Goal: Check status

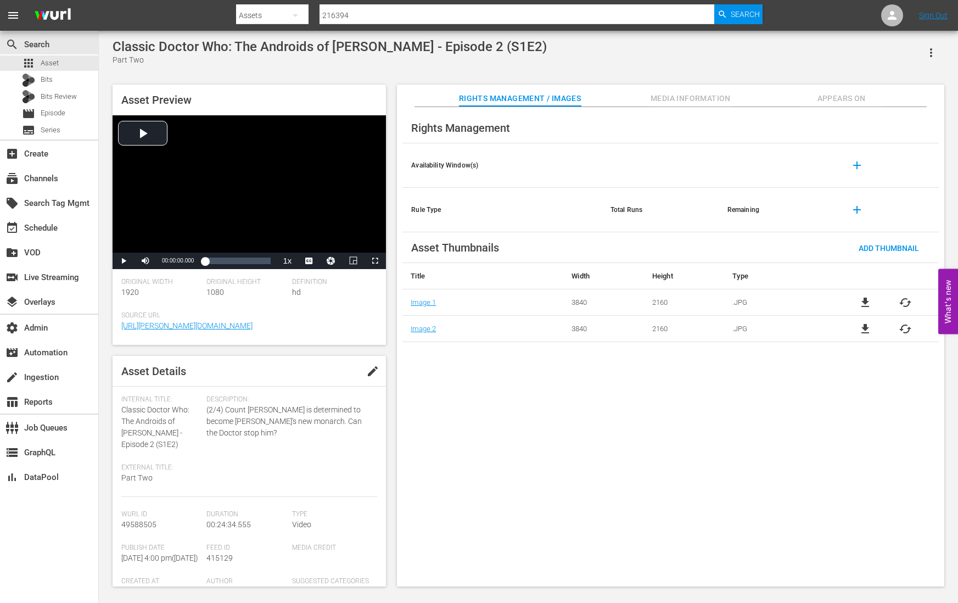
click at [932, 53] on icon "button" at bounding box center [931, 52] width 2 height 9
click at [883, 80] on div "Segmentation Clips" at bounding box center [882, 83] width 105 height 26
click at [147, 520] on span "49588505" at bounding box center [138, 524] width 35 height 9
click at [145, 520] on span "49588505" at bounding box center [138, 524] width 35 height 9
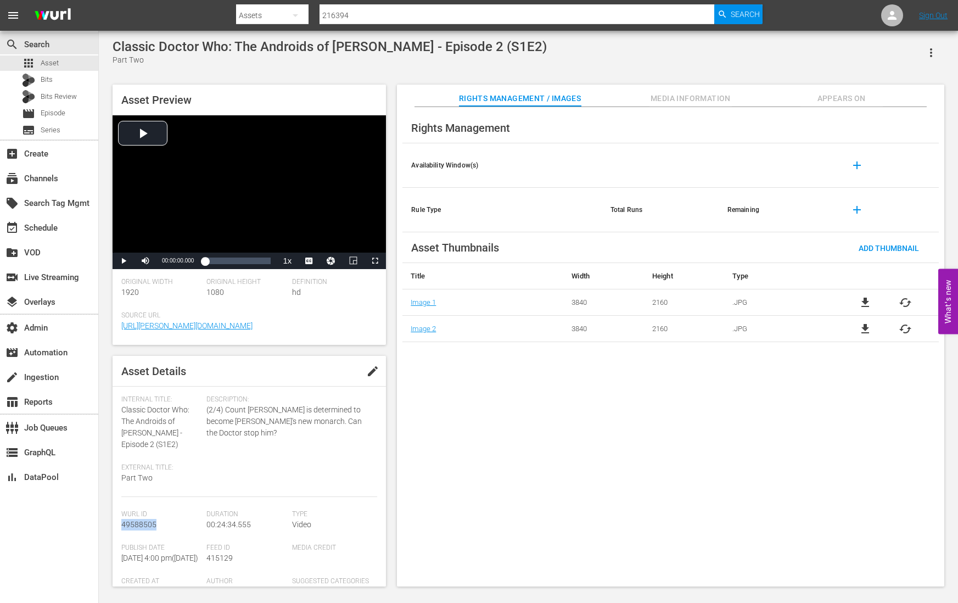
click at [145, 520] on span "49588505" at bounding box center [138, 524] width 35 height 9
copy span "49588505"
